Goal: Transaction & Acquisition: Purchase product/service

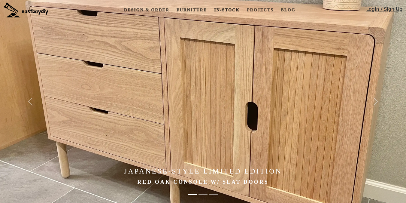
click at [217, 10] on link "In-stock" at bounding box center [227, 10] width 30 height 11
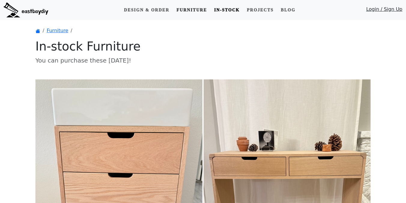
click at [197, 9] on link "Furniture" at bounding box center [191, 10] width 35 height 11
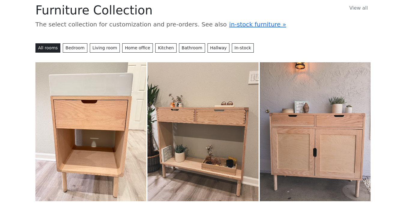
scroll to position [64, 0]
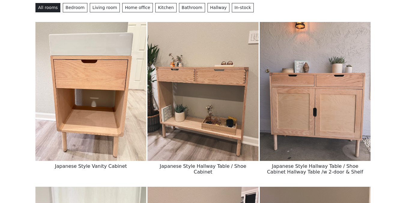
click at [134, 114] on img at bounding box center [90, 91] width 111 height 139
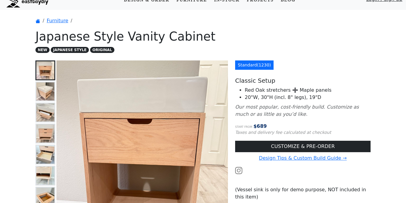
scroll to position [12, 0]
